Goal: Task Accomplishment & Management: Use online tool/utility

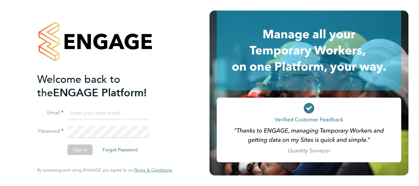
type input "[PERSON_NAME][EMAIL_ADDRESS][PERSON_NAME][DOMAIN_NAME]"
click at [174, 129] on div "Welcome back to the ENGAGE Platform! Email [PERSON_NAME][EMAIL_ADDRESS][PERSON_…" at bounding box center [104, 93] width 161 height 186
click at [84, 149] on button "Sign In" at bounding box center [79, 149] width 25 height 11
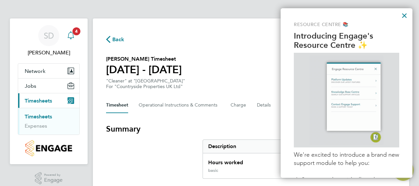
click at [74, 34] on span "4" at bounding box center [76, 31] width 8 height 8
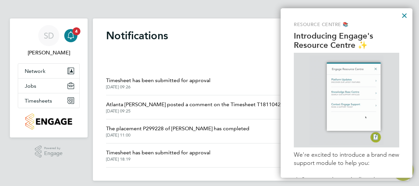
click at [144, 78] on span "Timesheet has been submitted for approval" at bounding box center [158, 80] width 104 height 8
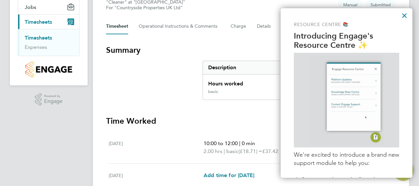
scroll to position [99, 0]
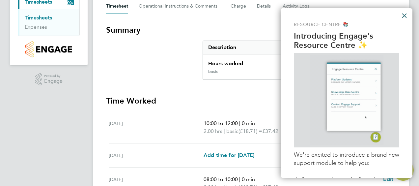
click at [403, 16] on button "×" at bounding box center [404, 15] width 6 height 11
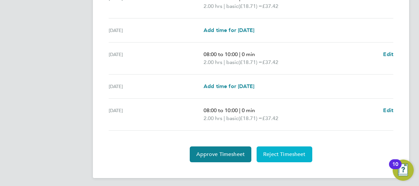
scroll to position [225, 0]
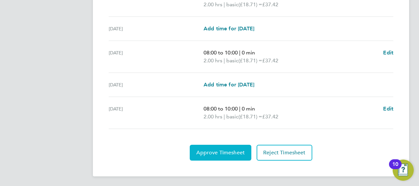
click at [215, 151] on span "Approve Timesheet" at bounding box center [220, 152] width 48 height 7
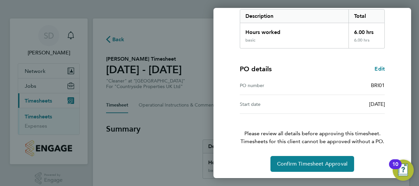
scroll to position [110, 0]
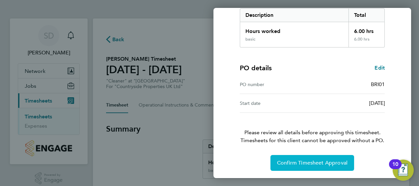
click at [315, 163] on span "Confirm Timesheet Approval" at bounding box center [312, 162] width 70 height 7
